Goal: Ask a question

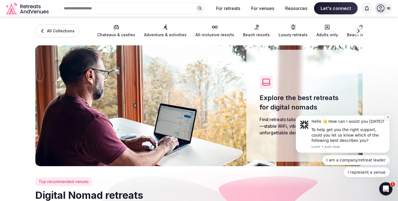
click at [390, 118] on icon "Dismiss notification" at bounding box center [388, 117] width 3 height 3
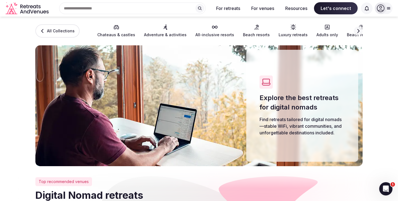
click at [385, 5] on div at bounding box center [381, 8] width 12 height 12
click at [384, 112] on section "All Collections Chateaus & castles Adventure & activities All-inclusive resorts…" at bounding box center [199, 92] width 398 height 150
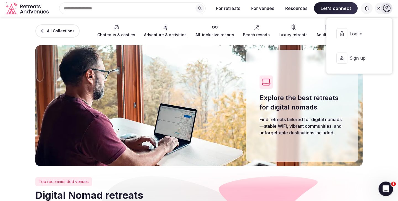
click at [382, 193] on div "Open Intercom Messenger" at bounding box center [385, 188] width 18 height 18
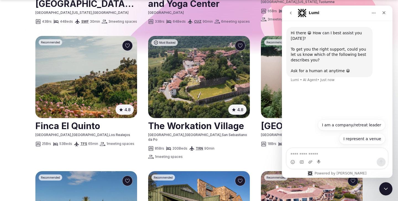
scroll to position [315, 0]
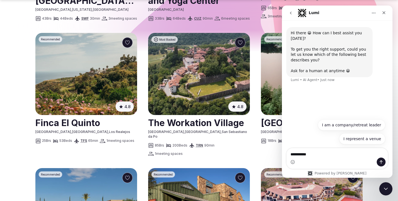
type textarea "*********"
type textarea "*"
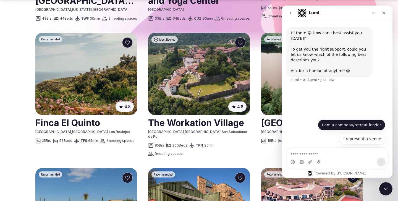
click at [333, 127] on button "I am a company/retreat leader" at bounding box center [352, 125] width 68 height 11
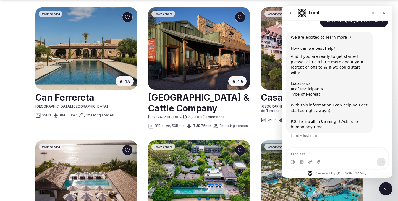
scroll to position [66, 0]
drag, startPoint x: 307, startPoint y: 41, endPoint x: 329, endPoint y: 78, distance: 43.5
click at [316, 55] on div "We are excited to learn more :) ​ How can we best help? And if you are ready to…" at bounding box center [329, 82] width 77 height 95
click at [329, 78] on div "And if you are ready to get started please tell us a little more about your ret…" at bounding box center [329, 92] width 77 height 76
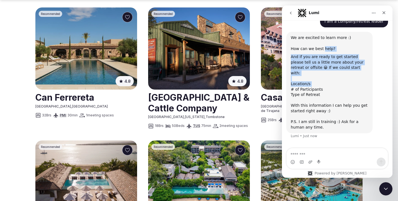
drag, startPoint x: 329, startPoint y: 78, endPoint x: 327, endPoint y: 47, distance: 31.7
click at [327, 47] on div "We are excited to learn more :) ​ How can we best help? And if you are ready to…" at bounding box center [329, 82] width 77 height 95
click at [327, 47] on div "We are excited to learn more :) ​ How can we best help?" at bounding box center [329, 43] width 77 height 16
drag, startPoint x: 327, startPoint y: 47, endPoint x: 331, endPoint y: 73, distance: 26.4
click at [331, 73] on div "We are excited to learn more :) ​ How can we best help? And if you are ready to…" at bounding box center [329, 82] width 77 height 95
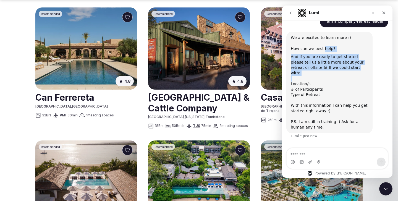
click at [331, 73] on div "And if you are ready to get started please tell us a little more about your ret…" at bounding box center [329, 92] width 77 height 76
drag, startPoint x: 331, startPoint y: 73, endPoint x: 325, endPoint y: 50, distance: 23.4
click at [325, 50] on div "We are excited to learn more :) ​ How can we best help? And if you are ready to…" at bounding box center [329, 82] width 77 height 95
click at [325, 50] on div "We are excited to learn more :) ​ How can we best help?" at bounding box center [329, 43] width 77 height 16
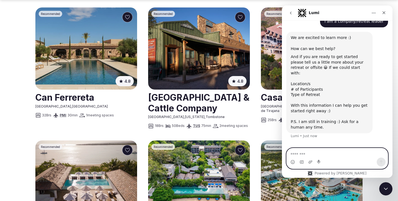
click at [325, 154] on textarea "Message…" at bounding box center [337, 152] width 101 height 9
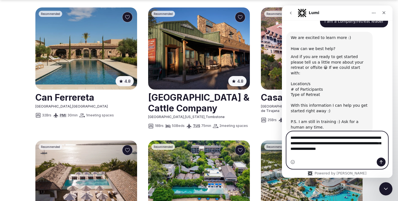
type textarea "**********"
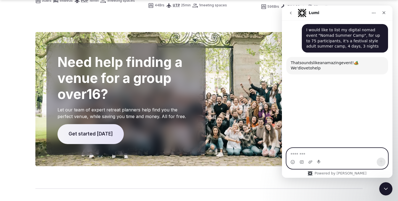
scroll to position [180, 0]
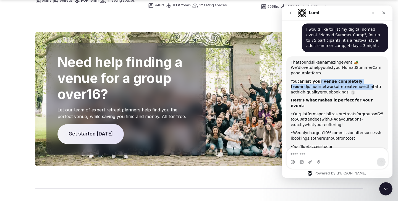
drag, startPoint x: 320, startPoint y: 78, endPoint x: 348, endPoint y: 80, distance: 28.0
click at [348, 80] on div "You can list your venue completely free and join our network of retreat venues …" at bounding box center [337, 87] width 93 height 16
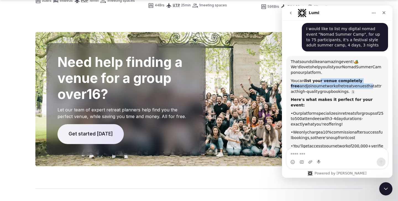
click at [367, 84] on span "that" at bounding box center [371, 86] width 8 height 4
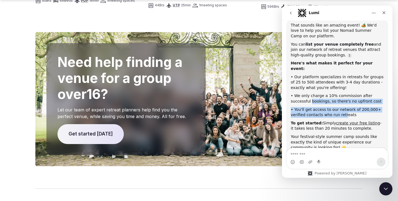
scroll to position [236, 0]
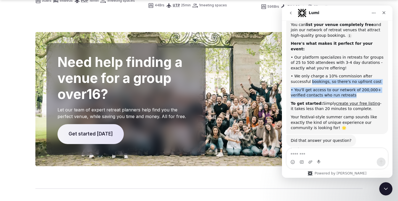
drag, startPoint x: 312, startPoint y: 92, endPoint x: 358, endPoint y: 88, distance: 46.4
click at [361, 74] on div "• We only charge a 10% commission after successful bookings, so there's no upfr…" at bounding box center [337, 79] width 93 height 11
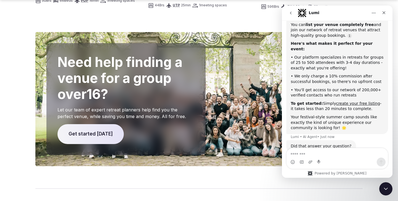
scroll to position [242, 0]
